Goal: Navigation & Orientation: Find specific page/section

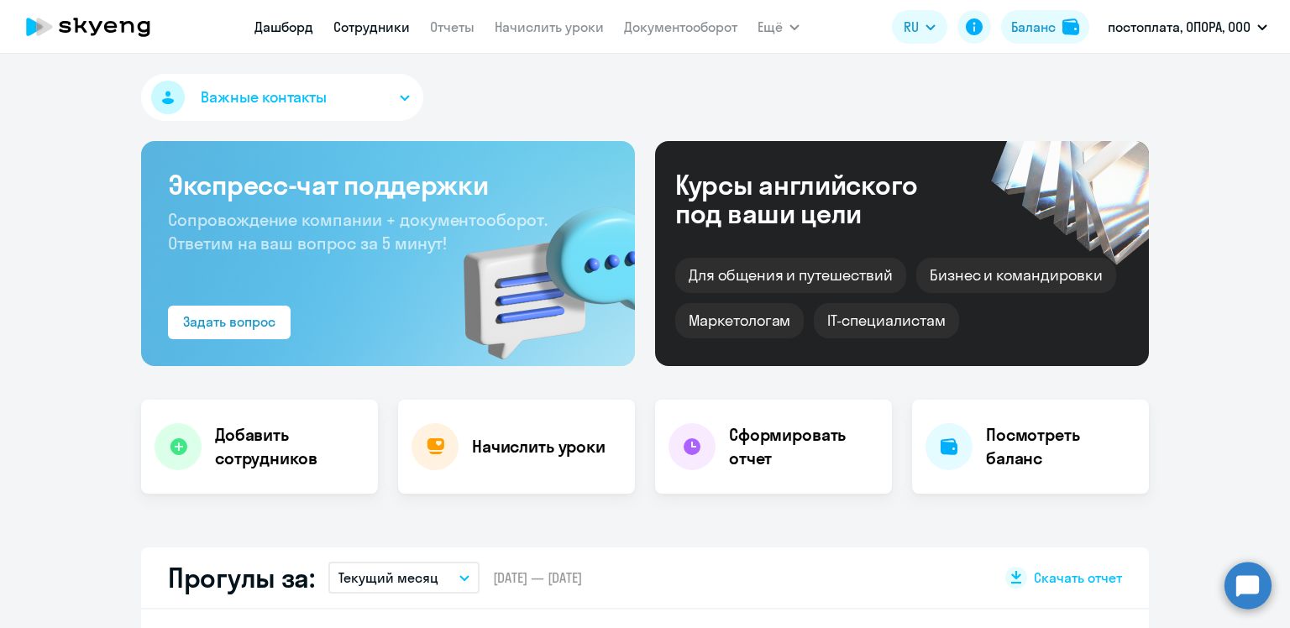
select select "30"
click at [661, 31] on link "Документооборот" at bounding box center [680, 26] width 113 height 17
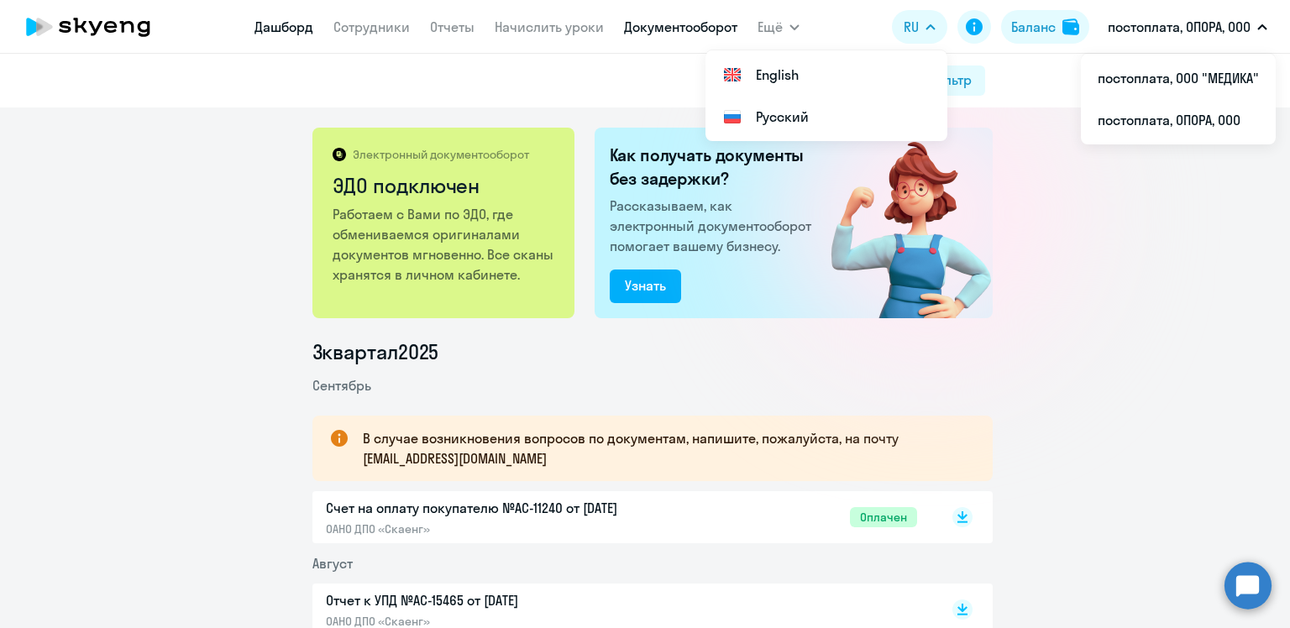
click at [294, 31] on link "Дашборд" at bounding box center [284, 26] width 59 height 17
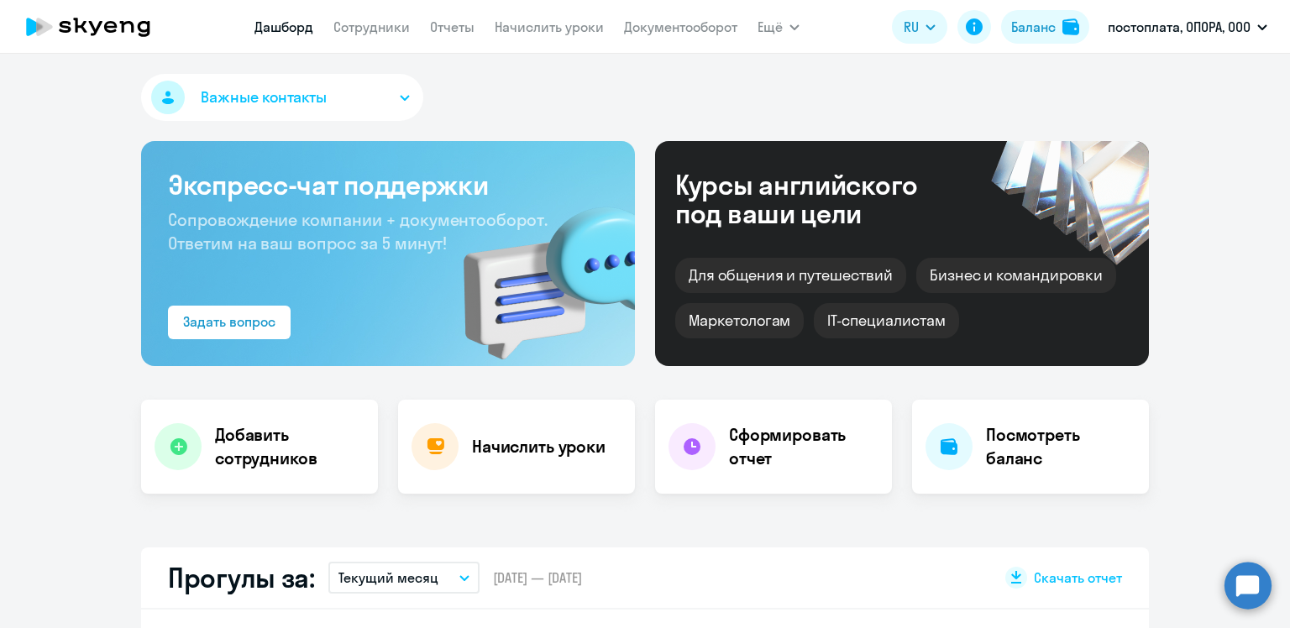
select select "30"
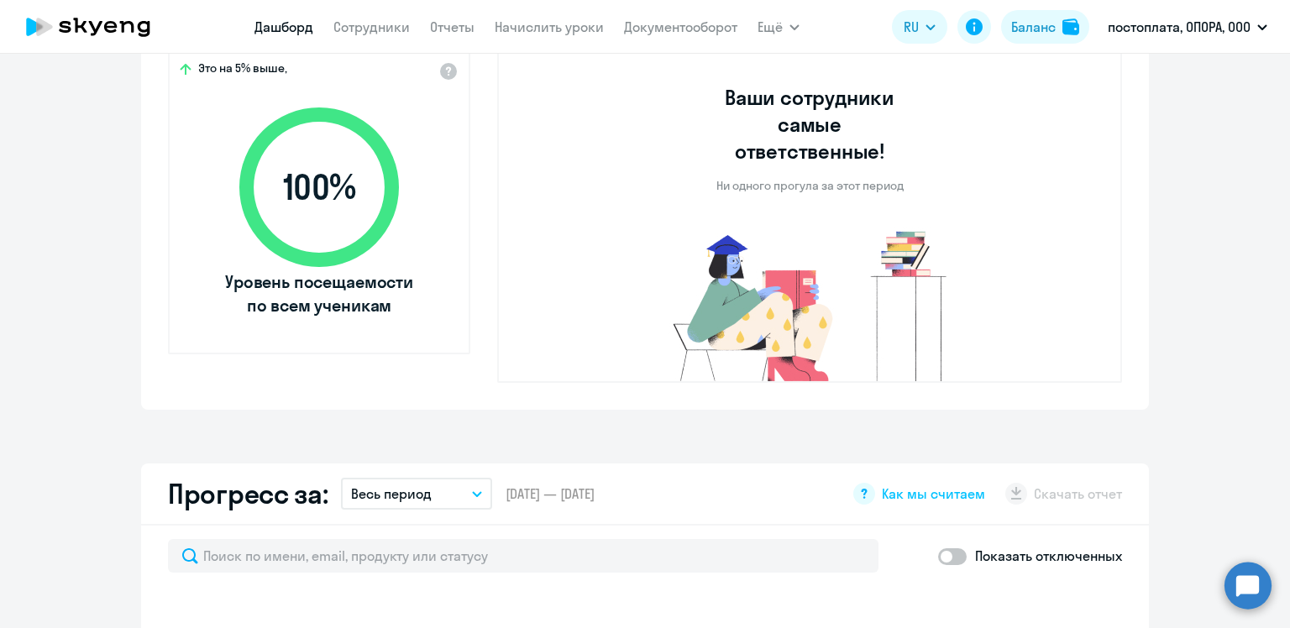
scroll to position [924, 0]
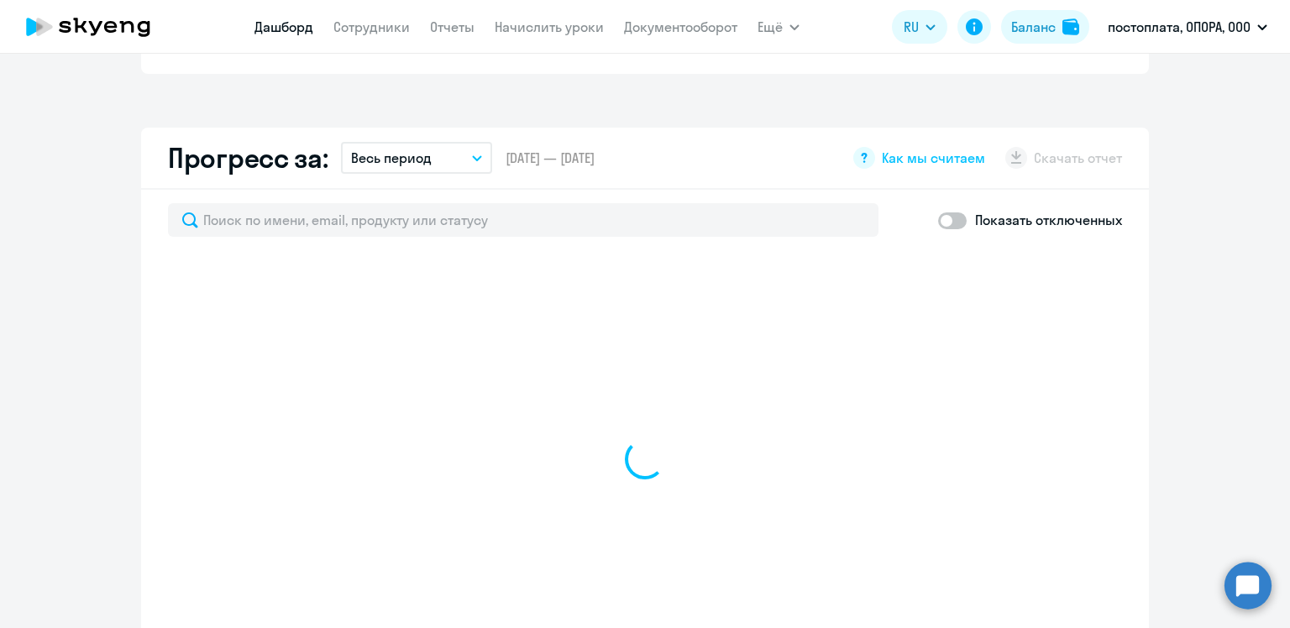
select select "30"
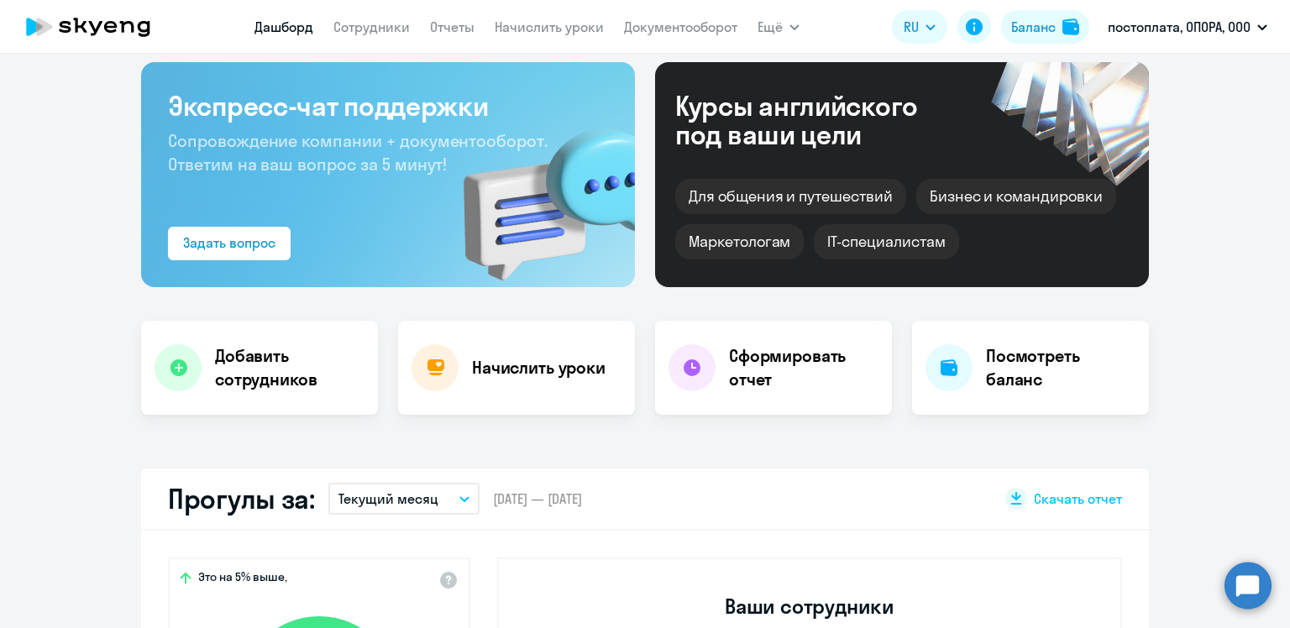
scroll to position [0, 0]
